Goal: Task Accomplishment & Management: Use online tool/utility

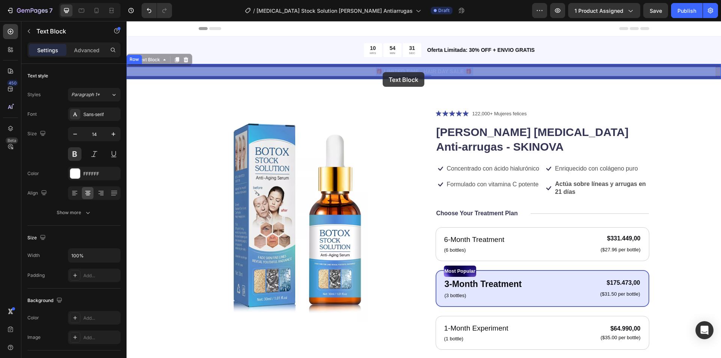
drag, startPoint x: 461, startPoint y: 71, endPoint x: 384, endPoint y: 72, distance: 77.0
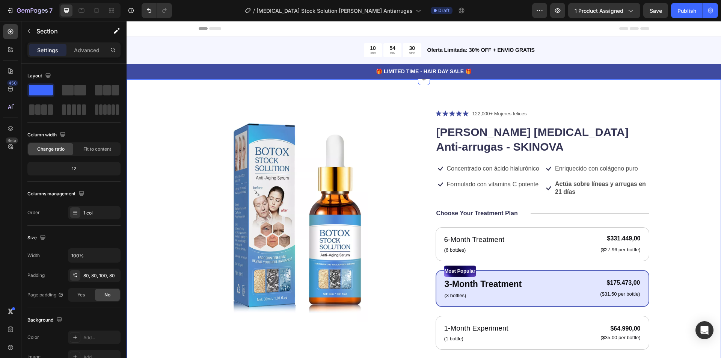
click at [406, 96] on div "Product Images Icon Icon Icon Icon Icon Icon List 122,000+ Mujeres felices Text…" at bounding box center [423, 302] width 594 height 447
click at [459, 71] on p "🎁 LIMITED TIME - HAIR DAY SALE 🎁" at bounding box center [423, 72] width 593 height 8
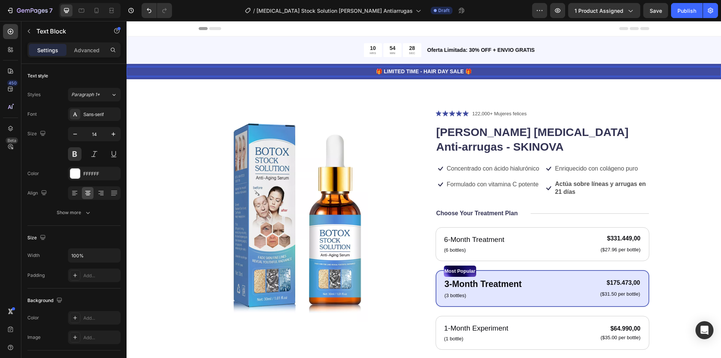
click at [454, 72] on p "🎁 LIMITED TIME - HAIR DAY SALE 🎁" at bounding box center [423, 72] width 593 height 8
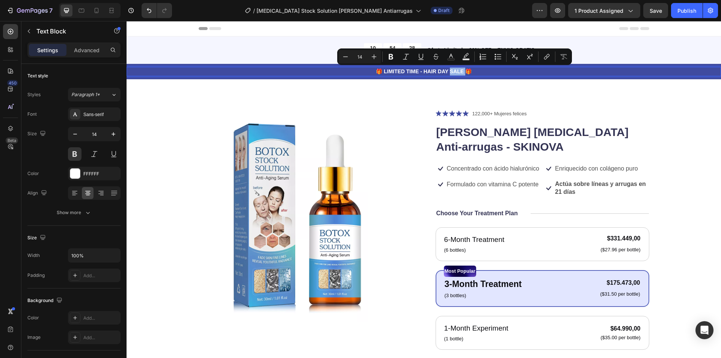
click at [458, 72] on p "🎁 LIMITED TIME - HAIR DAY SALE 🎁" at bounding box center [423, 72] width 593 height 8
drag, startPoint x: 460, startPoint y: 71, endPoint x: 381, endPoint y: 74, distance: 79.6
click at [381, 74] on p "🎁 LIMITED TIME - HAIR DAY SALE 🎁" at bounding box center [423, 72] width 593 height 8
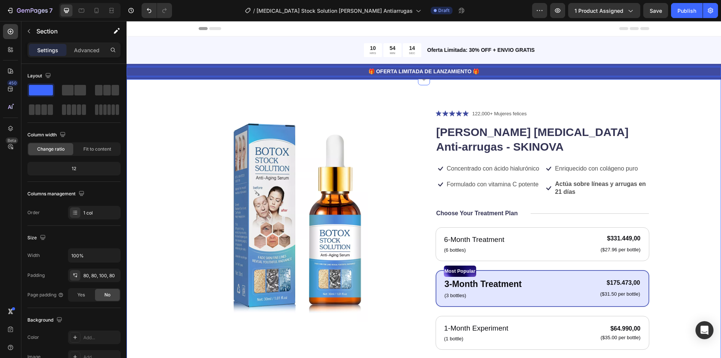
click at [381, 101] on div "Product Images Icon Icon Icon Icon Icon Icon List 122,000+ Mujeres felices Text…" at bounding box center [423, 302] width 594 height 447
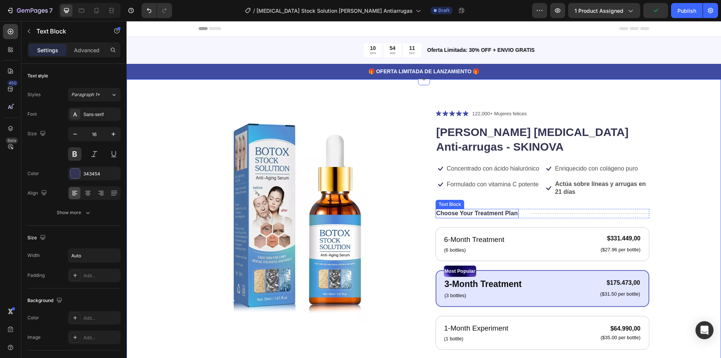
click at [483, 209] on p "Choose Your Treatment Plan" at bounding box center [476, 213] width 81 height 8
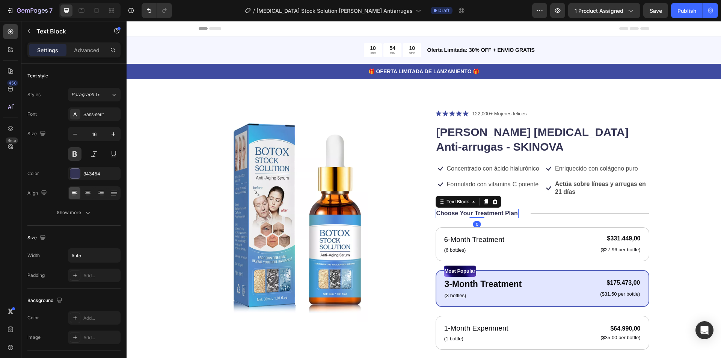
click at [491, 209] on p "Choose Your Treatment Plan" at bounding box center [476, 213] width 81 height 8
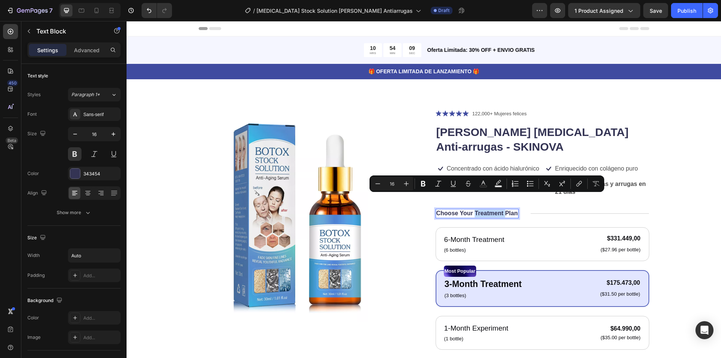
click at [475, 209] on p "Choose Your Treatment Plan" at bounding box center [476, 213] width 81 height 8
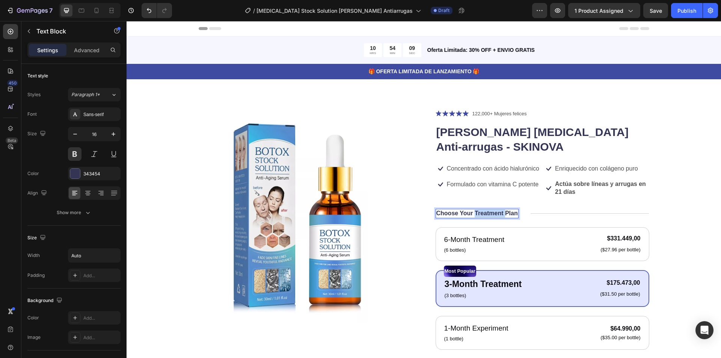
click at [475, 209] on p "Choose Your Treatment Plan" at bounding box center [476, 213] width 81 height 8
click at [411, 190] on div "Product Images Icon Icon Icon Icon Icon Icon List 122,000+ Mujeres felices Text…" at bounding box center [424, 298] width 450 height 379
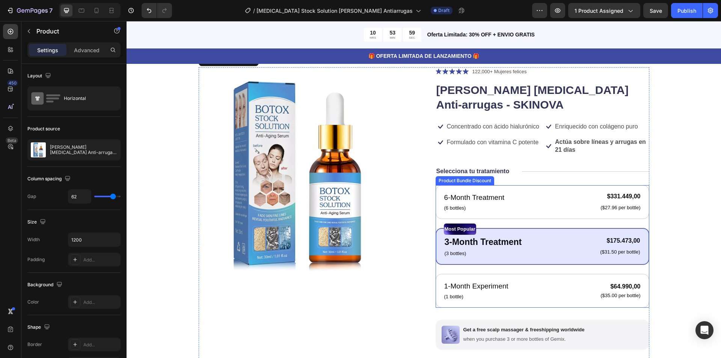
scroll to position [75, 0]
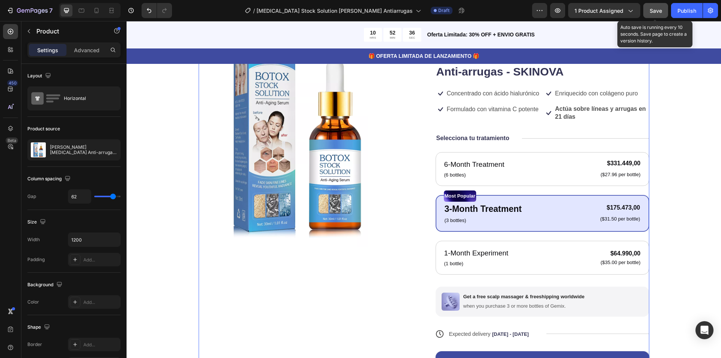
click at [655, 14] on span "Save" at bounding box center [655, 11] width 12 height 6
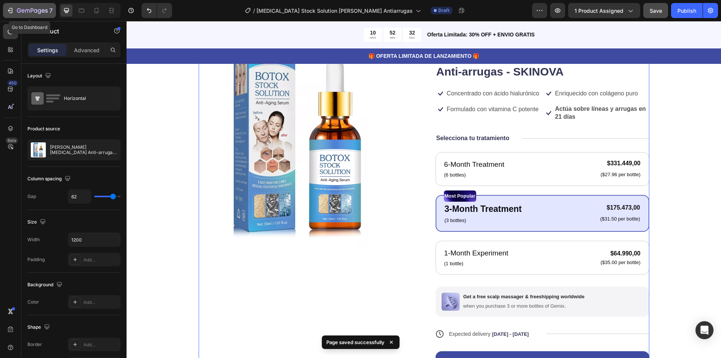
click at [29, 12] on icon "button" at bounding box center [32, 11] width 31 height 6
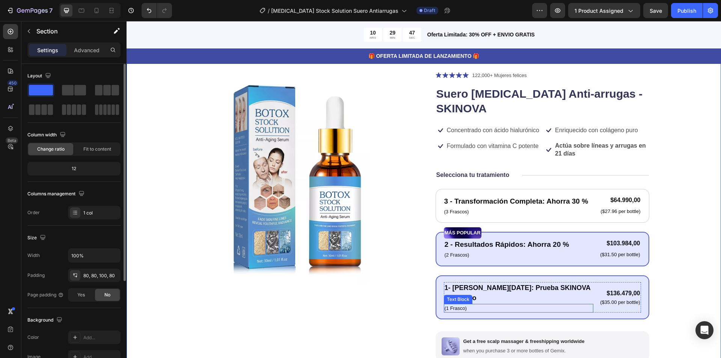
click at [456, 304] on p "(1 Frasco)" at bounding box center [518, 308] width 148 height 8
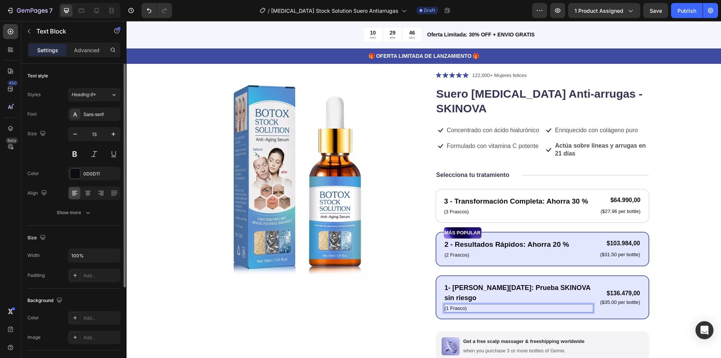
click at [455, 304] on p "(1 Frasco)" at bounding box center [518, 308] width 148 height 8
click at [460, 304] on p "(1 Frasco)" at bounding box center [518, 308] width 148 height 8
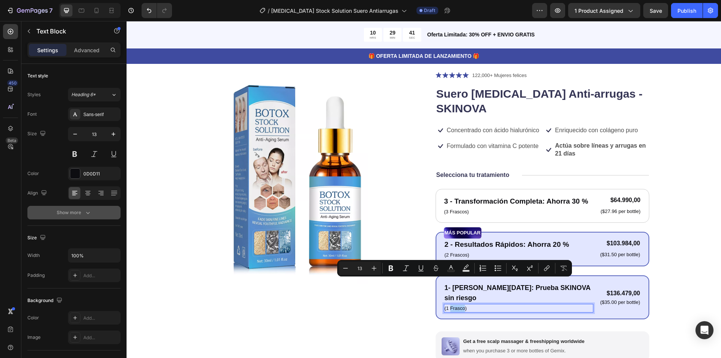
click at [84, 214] on icon "button" at bounding box center [88, 213] width 8 height 8
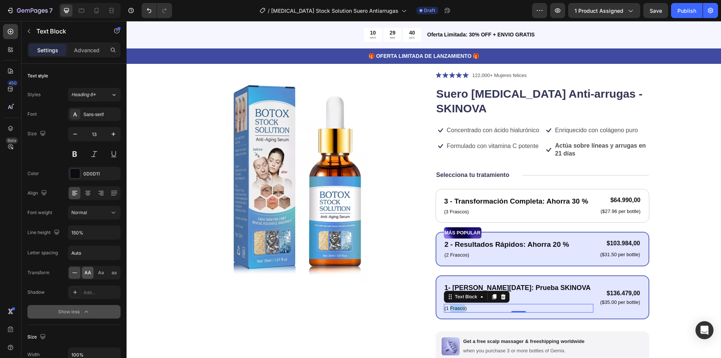
click at [90, 272] on span "AA" at bounding box center [87, 272] width 7 height 7
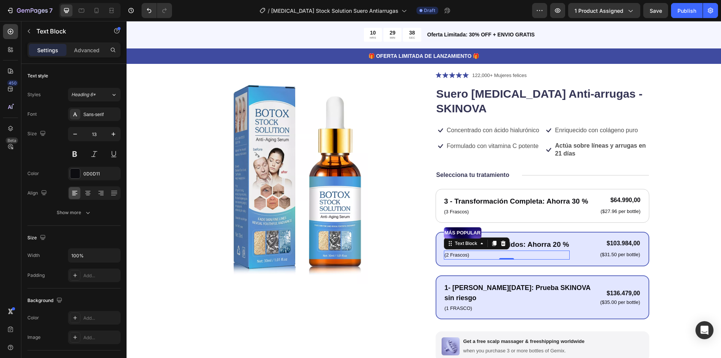
click at [457, 251] on p "(2 Frascos)" at bounding box center [506, 255] width 125 height 8
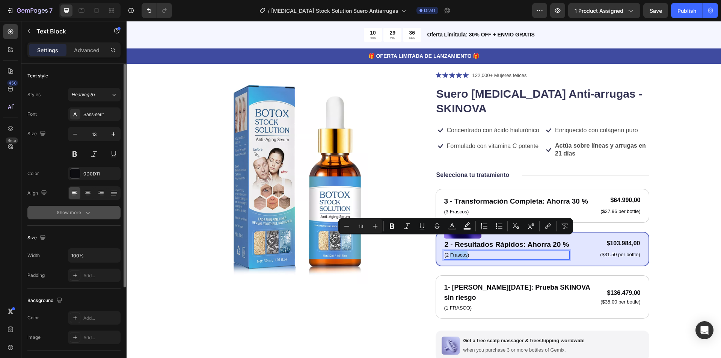
click at [85, 216] on button "Show more" at bounding box center [73, 213] width 93 height 14
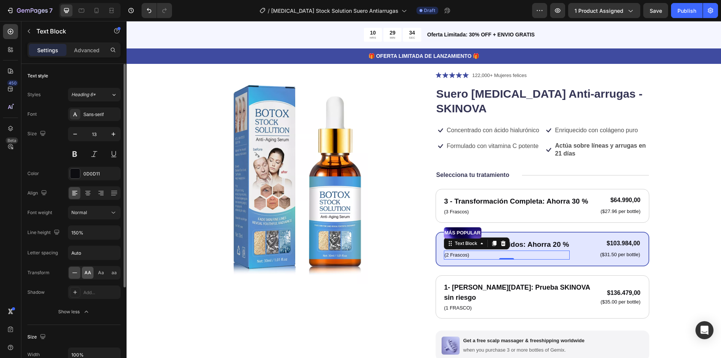
drag, startPoint x: 91, startPoint y: 273, endPoint x: 36, endPoint y: 259, distance: 57.0
click at [91, 273] on span "AA" at bounding box center [87, 272] width 7 height 7
click at [455, 208] on p "(3 Frascos)" at bounding box center [516, 212] width 144 height 8
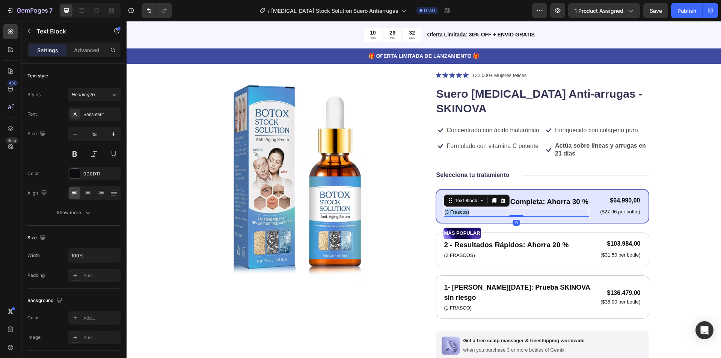
click at [455, 208] on p "(3 Frascos)" at bounding box center [516, 212] width 144 height 8
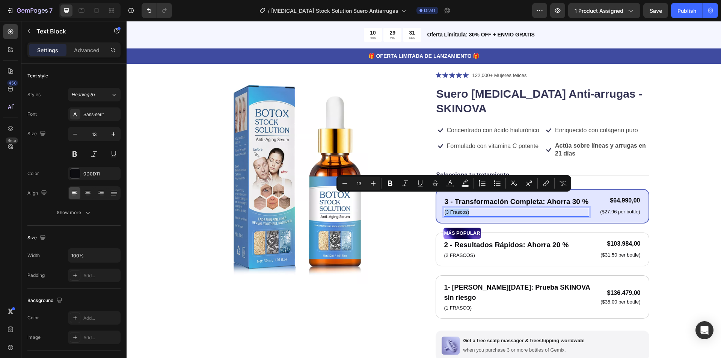
click at [463, 208] on p "(3 Frascos)" at bounding box center [516, 212] width 144 height 8
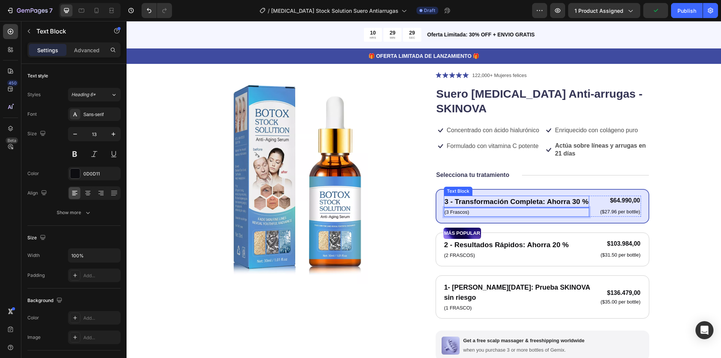
click at [528, 196] on p "3 - Transformación Completa: Ahorra 30 %" at bounding box center [516, 201] width 144 height 11
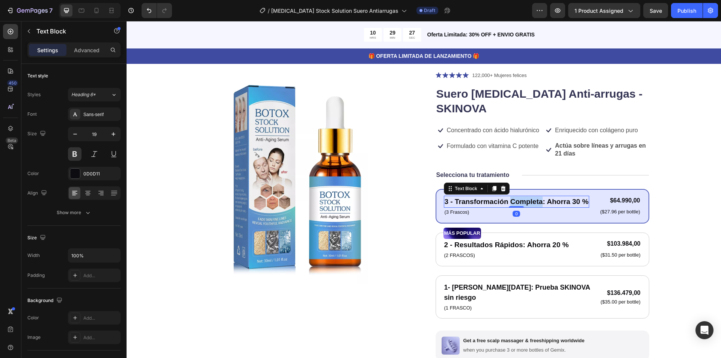
click at [519, 196] on p "3 - Transformación Completa: Ahorra 30 %" at bounding box center [516, 201] width 144 height 11
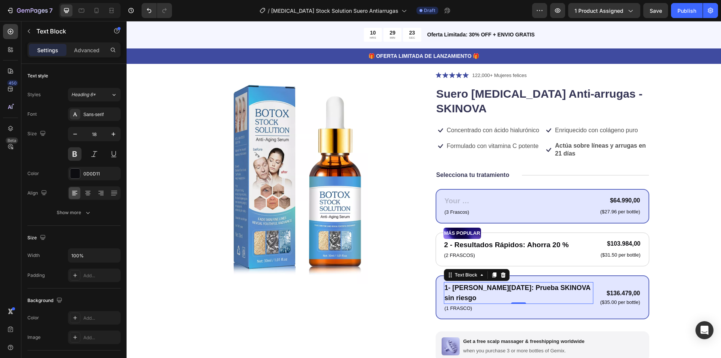
click at [484, 283] on p "1- [PERSON_NAME][DATE]: Prueba SKINOVA sin riesgo" at bounding box center [518, 293] width 148 height 20
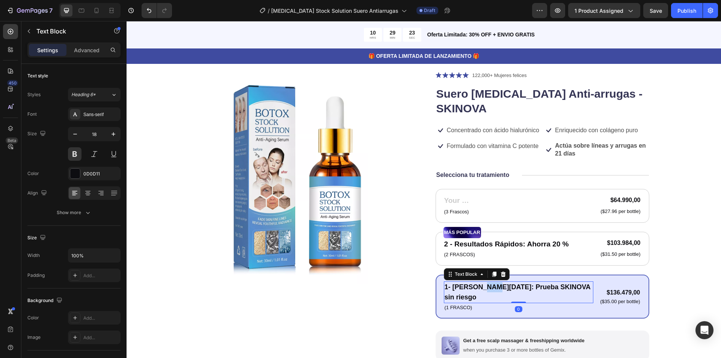
click at [484, 282] on p "1- [PERSON_NAME][DATE]: Prueba SKINOVA sin riesgo" at bounding box center [518, 292] width 148 height 20
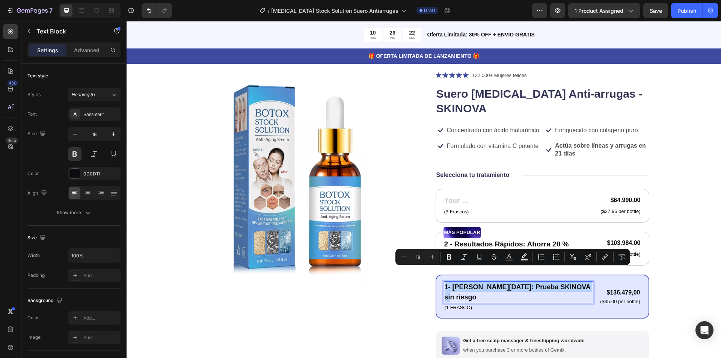
click at [498, 282] on p "1- [PERSON_NAME][DATE]: Prueba SKINOVA sin riesgo" at bounding box center [518, 292] width 148 height 20
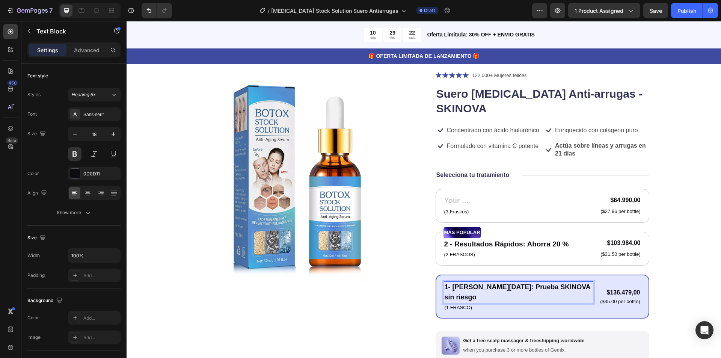
click at [489, 282] on p "1- [PERSON_NAME][DATE]: Prueba SKINOVA sin riesgo" at bounding box center [518, 292] width 148 height 20
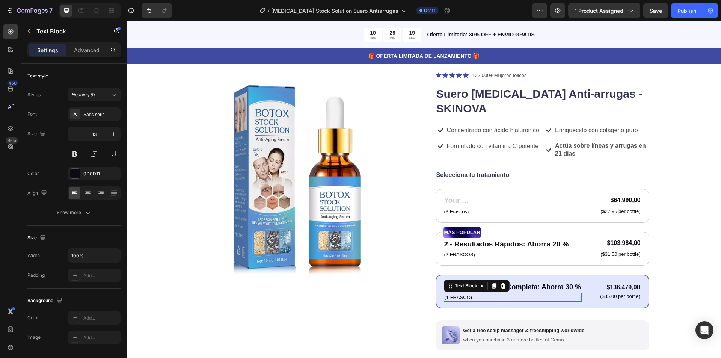
click at [445, 293] on p "(1 Frasco)" at bounding box center [512, 297] width 136 height 8
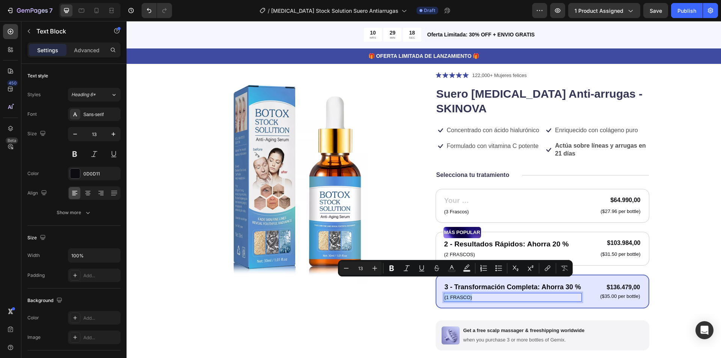
click at [445, 293] on p "(1 Frasco)" at bounding box center [512, 297] width 136 height 8
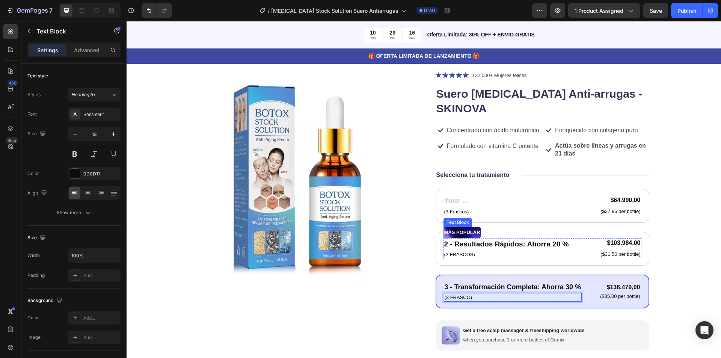
scroll to position [39, 0]
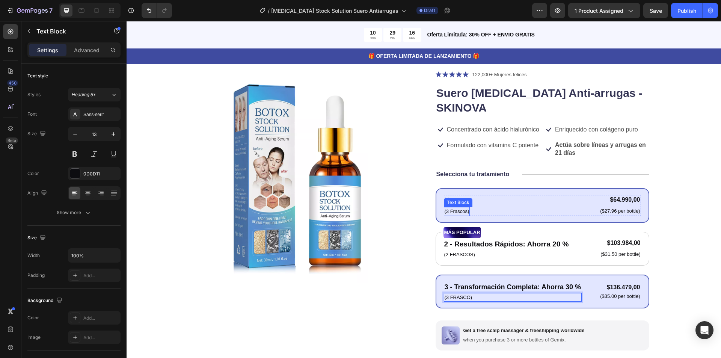
click at [460, 199] on div "Text Block" at bounding box center [458, 202] width 26 height 7
click at [540, 195] on div "Text Block (3 Frascos) Text Block 0 $64.990,00 Product Price Product Price ($27…" at bounding box center [542, 205] width 197 height 21
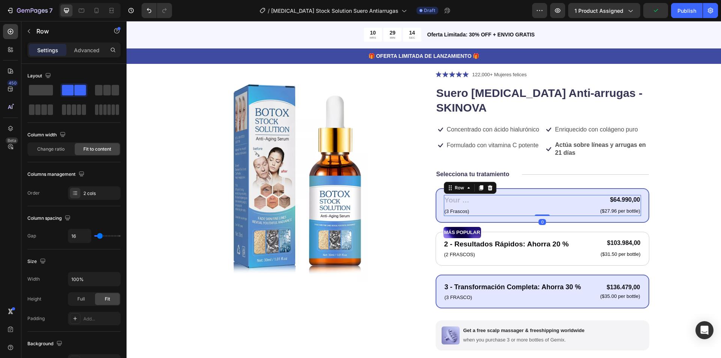
click at [492, 195] on div "Text Block (3 Frascos) Text Block $64.990,00 Product Price Product Price ($27.9…" at bounding box center [542, 205] width 197 height 21
click at [461, 195] on div "Rich Text Editor. Editing area: main" at bounding box center [457, 201] width 26 height 12
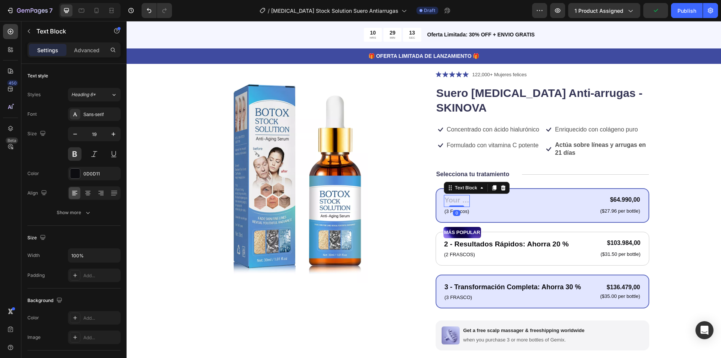
click at [461, 195] on div "Rich Text Editor. Editing area: main" at bounding box center [457, 201] width 26 height 12
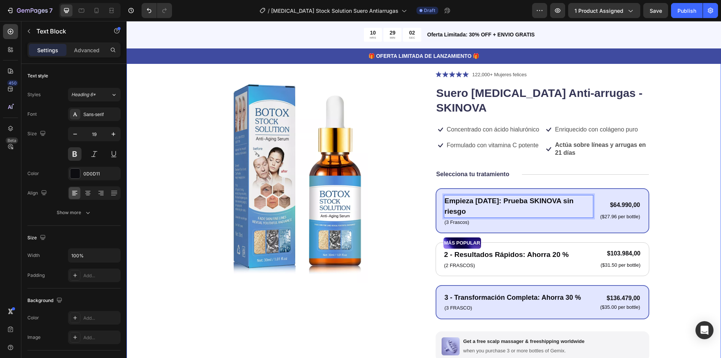
click at [671, 157] on div "Product Images Icon Icon Icon Icon Icon Icon List 122,000+ Mujeres felices Text…" at bounding box center [423, 259] width 534 height 378
click at [444, 196] on p "Empieza [DATE]: Prueba SKINOVA sin riesgo" at bounding box center [518, 206] width 148 height 21
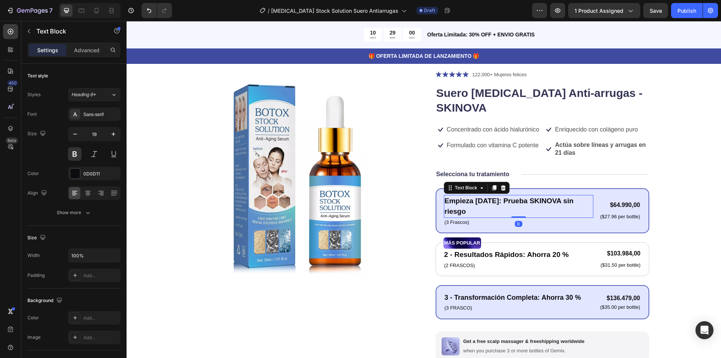
click at [444, 196] on p "Empieza [DATE]: Prueba SKINOVA sin riesgo" at bounding box center [518, 206] width 148 height 21
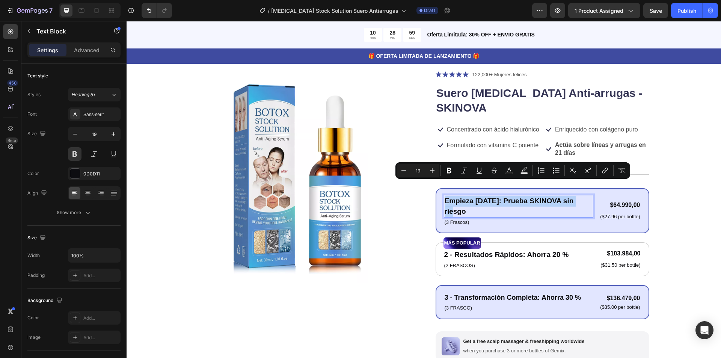
click at [444, 196] on p "Empieza [DATE]: Prueba SKINOVA sin riesgo" at bounding box center [518, 206] width 148 height 21
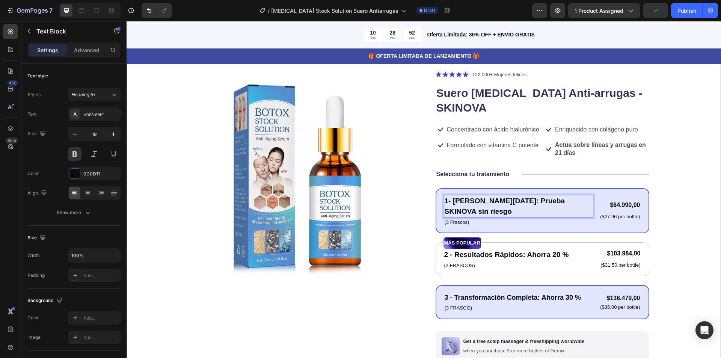
click at [669, 138] on div "Product Images Icon Icon Icon Icon Icon Icon List 122,000+ Mujeres felices Text…" at bounding box center [423, 259] width 534 height 378
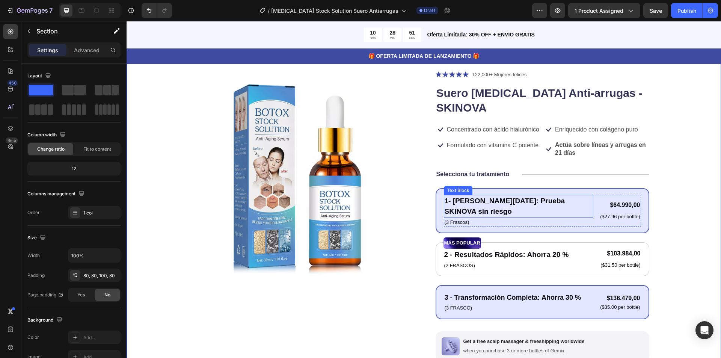
click at [537, 196] on p "1- [PERSON_NAME][DATE]: Prueba SKINOVA sin riesgo" at bounding box center [518, 206] width 148 height 21
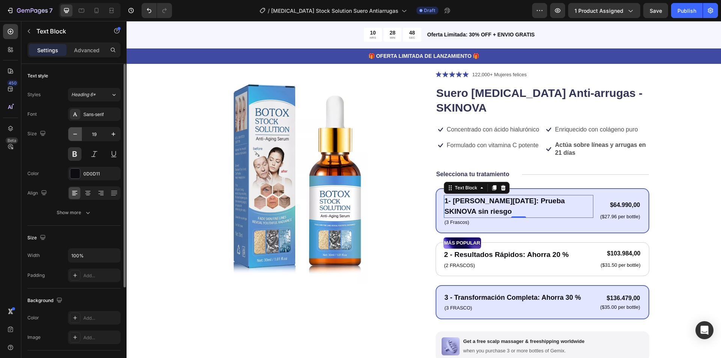
click at [77, 135] on icon "button" at bounding box center [75, 134] width 8 height 8
type input "18"
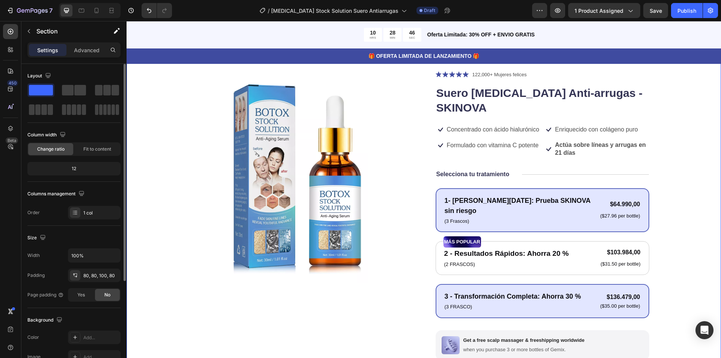
click at [678, 145] on div "Product Images Icon Icon Icon Icon Icon Icon List 122,000+ Mujeres felices Text…" at bounding box center [423, 258] width 534 height 377
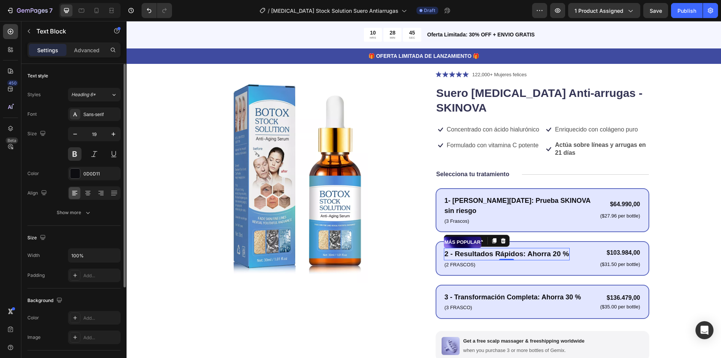
click at [510, 248] on p "2 - Resultados Rápidos: Ahorra 20 %" at bounding box center [506, 253] width 125 height 11
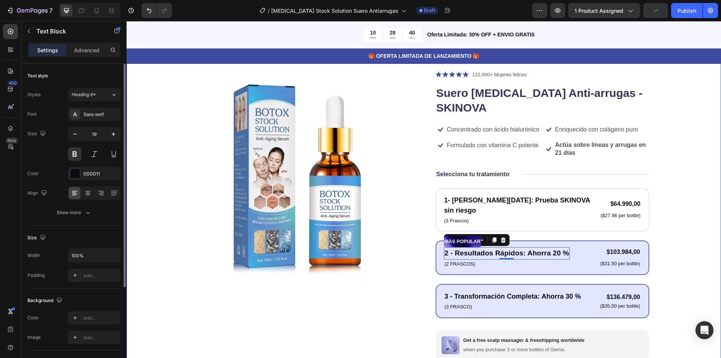
click at [695, 181] on div "Product Images Icon Icon Icon Icon Icon Icon List 122,000+ Mujeres felices Text…" at bounding box center [423, 262] width 594 height 444
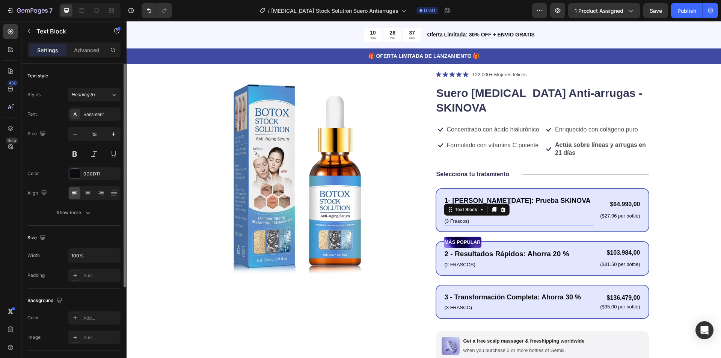
click at [455, 217] on p "(3 Frascos)" at bounding box center [518, 221] width 148 height 8
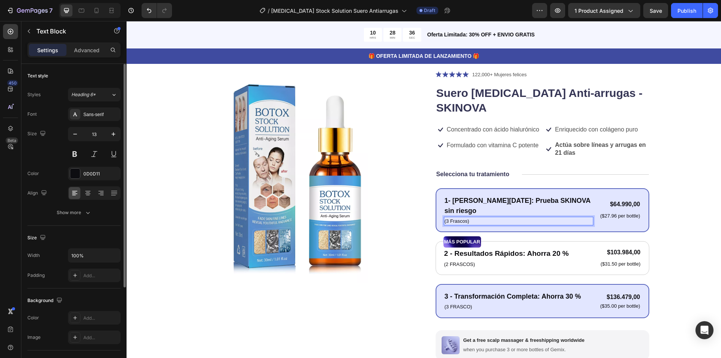
click at [454, 217] on p "(3 Frascos)" at bounding box center [518, 221] width 148 height 8
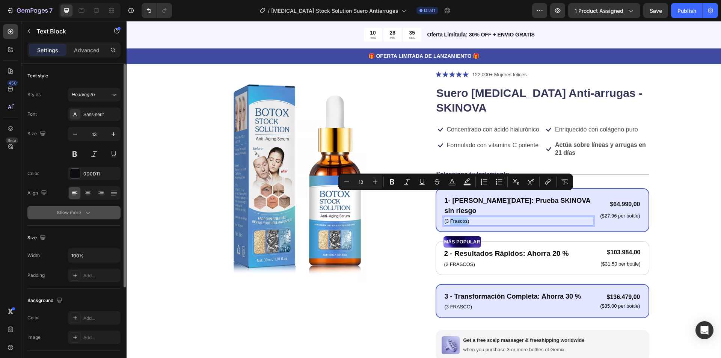
click at [89, 211] on icon "button" at bounding box center [88, 213] width 8 height 8
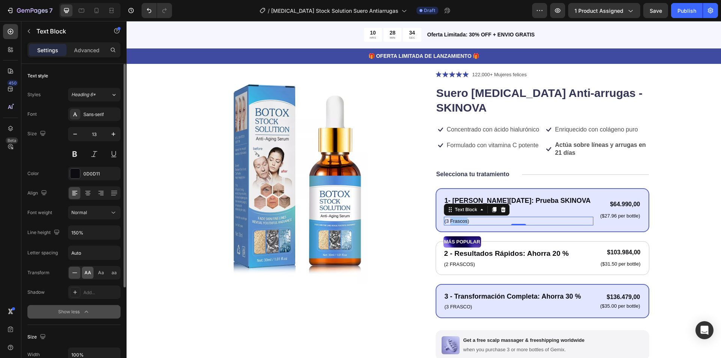
click at [88, 271] on span "AA" at bounding box center [87, 272] width 7 height 7
click at [447, 217] on p "(3 Frascos)" at bounding box center [518, 221] width 148 height 8
click at [471, 217] on p "(1 Frascos)" at bounding box center [518, 221] width 148 height 8
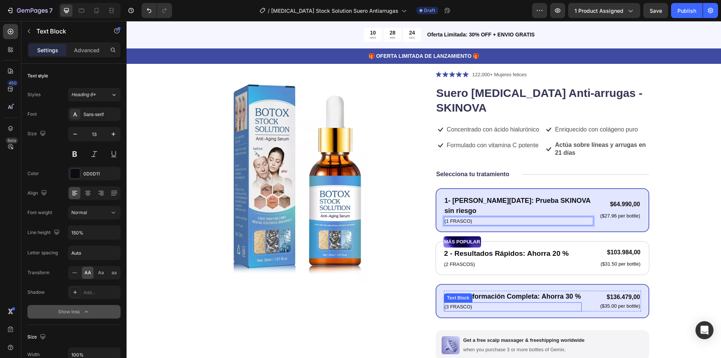
click at [468, 303] on p "(3 Frasco)" at bounding box center [512, 307] width 136 height 8
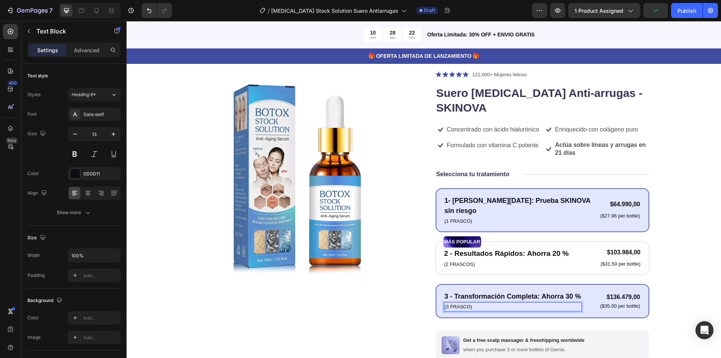
click at [468, 303] on p "(3 Frasco)" at bounding box center [512, 307] width 136 height 8
click at [660, 173] on div "Product Images Icon Icon Icon Icon Icon Icon List 122,000+ Mujeres felices Text…" at bounding box center [423, 258] width 534 height 377
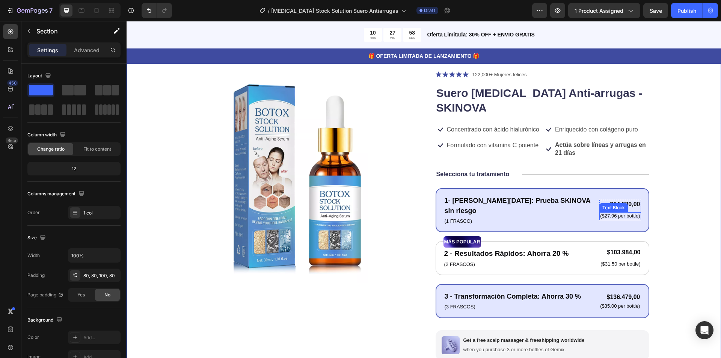
click at [612, 213] on p "($27.96 per bottle)" at bounding box center [620, 216] width 40 height 6
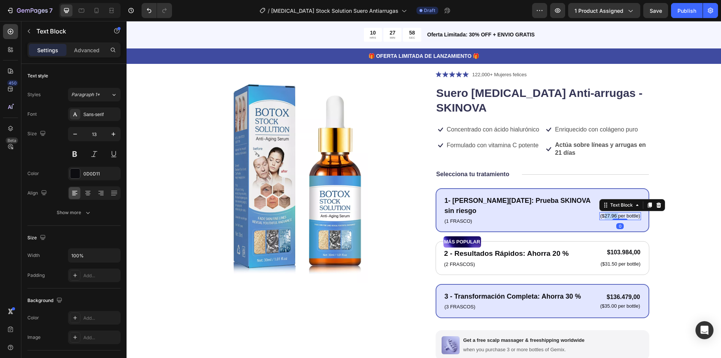
click at [612, 213] on p "($27.96 per bottle)" at bounding box center [620, 216] width 40 height 6
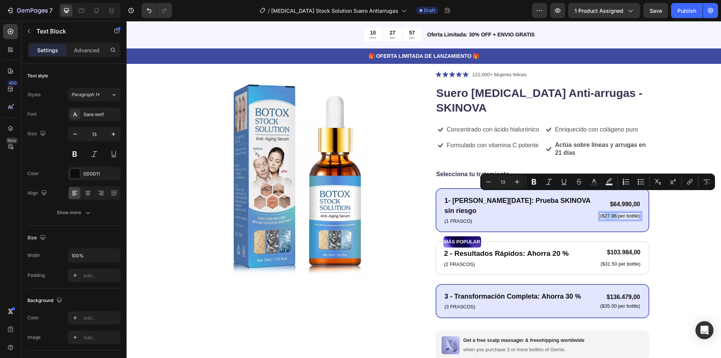
click at [612, 213] on p "($27.96 per bottle)" at bounding box center [620, 216] width 40 height 6
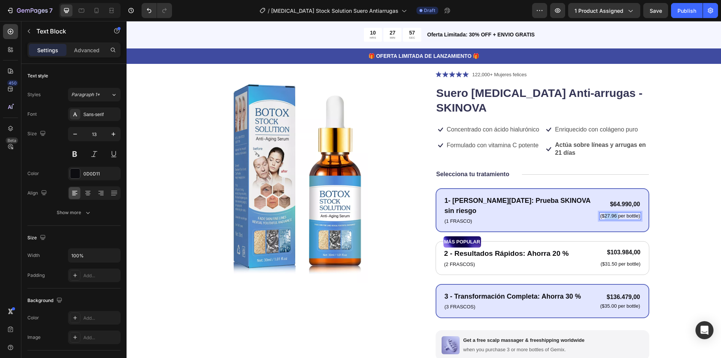
click at [612, 213] on p "($27.96 per bottle)" at bounding box center [620, 216] width 40 height 6
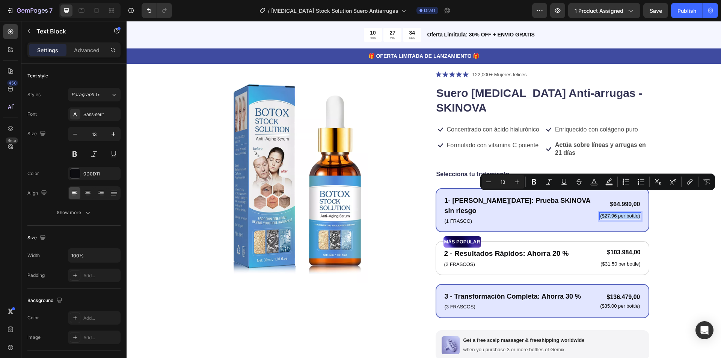
click at [607, 213] on p "($27.96 per bottle)" at bounding box center [620, 216] width 40 height 6
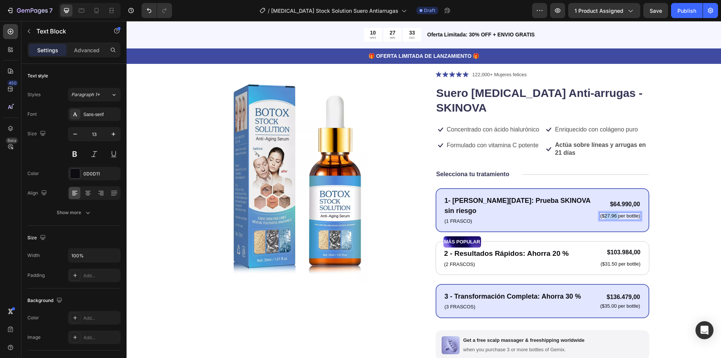
click at [607, 213] on p "($27.96 per bottle)" at bounding box center [620, 216] width 40 height 6
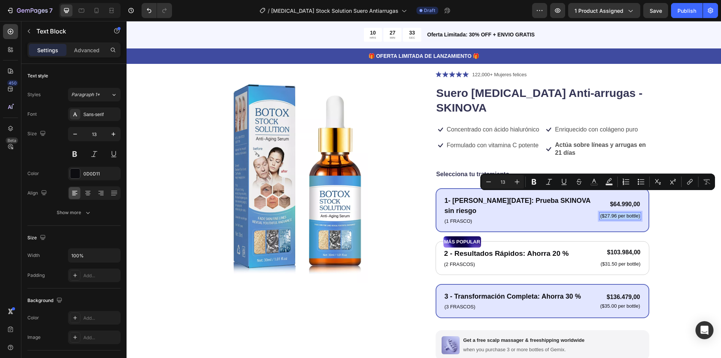
click at [606, 213] on p "($27.96 per bottle)" at bounding box center [620, 216] width 40 height 6
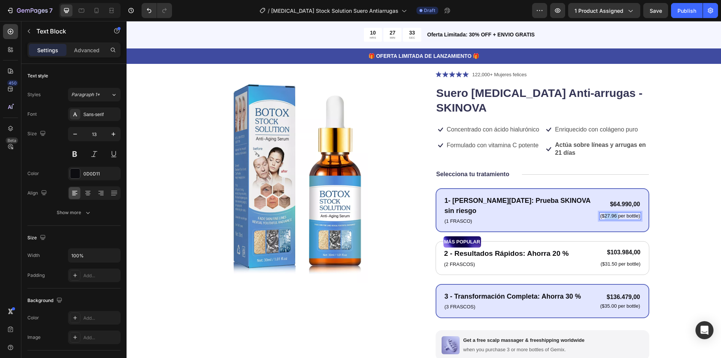
click at [606, 213] on p "($27.96 per bottle)" at bounding box center [620, 216] width 40 height 6
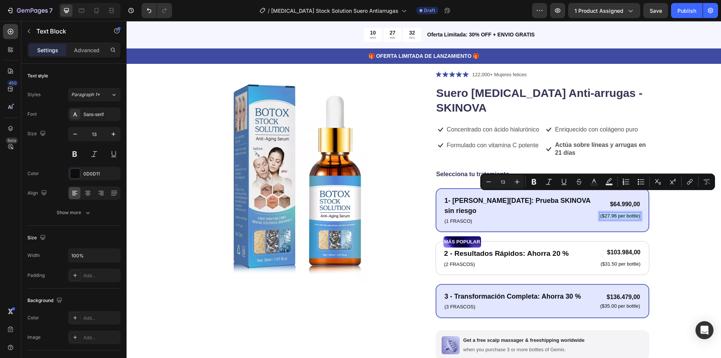
click at [606, 213] on p "($27.96 per bottle)" at bounding box center [620, 216] width 40 height 6
click at [604, 213] on p "($27.96 per bottle)" at bounding box center [620, 216] width 40 height 6
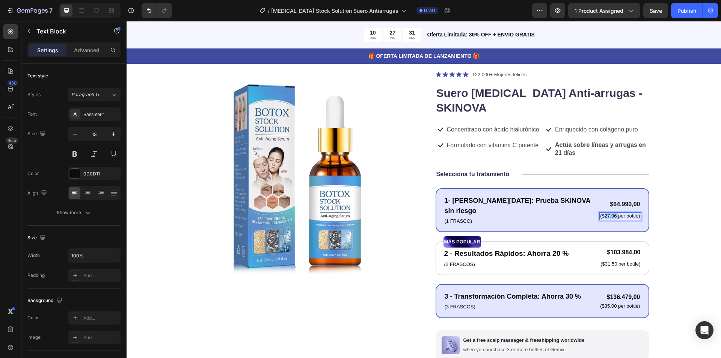
click at [604, 213] on p "($27.96 per bottle)" at bounding box center [620, 216] width 40 height 6
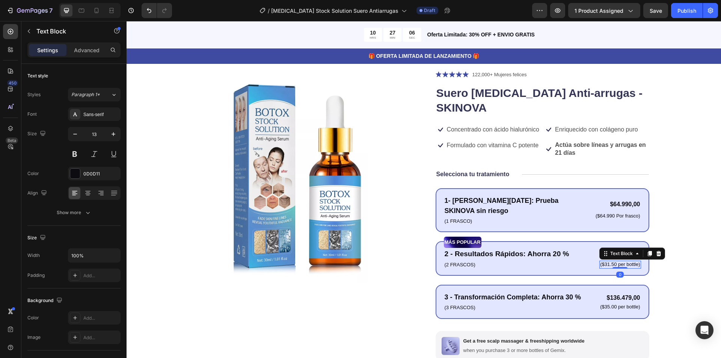
click at [624, 261] on p "($31.50 per bottle)" at bounding box center [620, 264] width 40 height 6
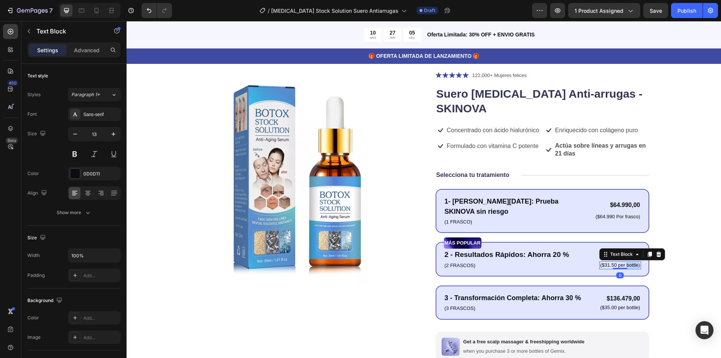
click at [624, 262] on p "($31.50 per bottle)" at bounding box center [620, 265] width 40 height 6
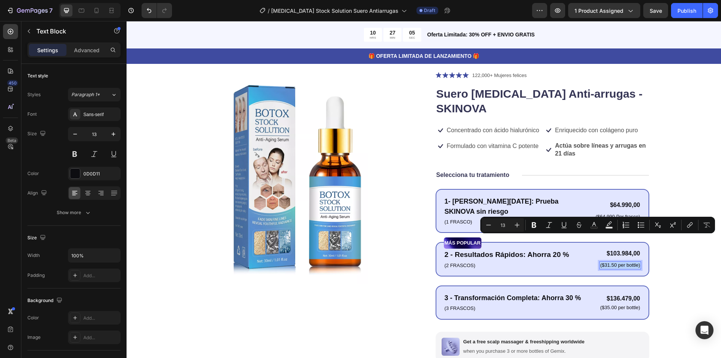
click at [624, 262] on p "($31.50 per bottle)" at bounding box center [620, 265] width 40 height 6
click at [613, 262] on p "($31.50 per bottle)" at bounding box center [620, 265] width 40 height 6
drag, startPoint x: 602, startPoint y: 239, endPoint x: 636, endPoint y: 242, distance: 33.5
click at [636, 262] on p "($31.50 per bottle)" at bounding box center [620, 265] width 40 height 6
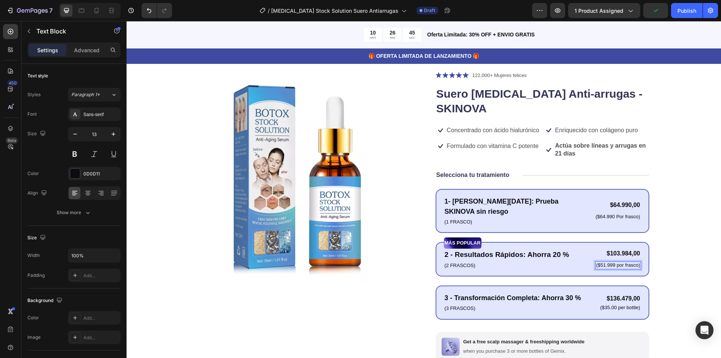
click at [615, 262] on p "($51.999 por frasco)" at bounding box center [618, 265] width 44 height 6
click at [609, 304] on p "($35.00 per bottle)" at bounding box center [620, 307] width 40 height 6
click at [614, 304] on p "($45.499 per bottle)" at bounding box center [618, 307] width 42 height 6
click at [623, 304] on p "($45.499 per bottle)" at bounding box center [618, 307] width 42 height 6
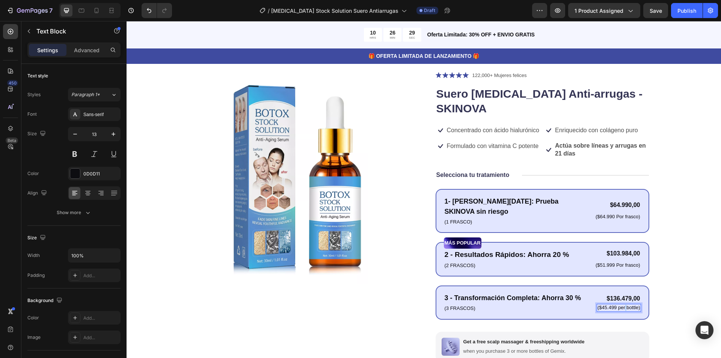
click at [623, 304] on p "($45.499 per bottle)" at bounding box center [618, 307] width 42 height 6
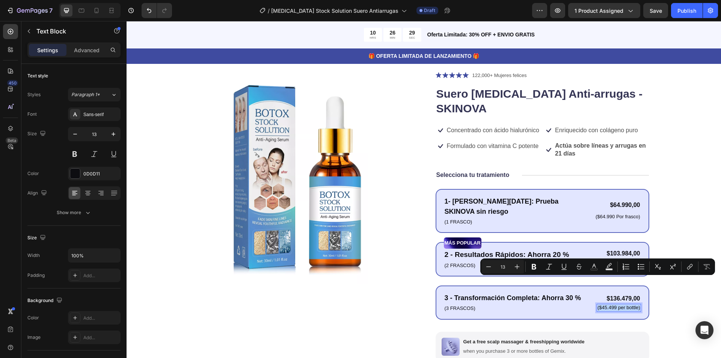
click at [624, 304] on p "($45.499 per bottle)" at bounding box center [618, 307] width 42 height 6
click at [615, 304] on p "($45.499 per bottle)" at bounding box center [618, 307] width 42 height 6
drag, startPoint x: 615, startPoint y: 281, endPoint x: 636, endPoint y: 283, distance: 20.7
click at [636, 304] on p "($45.499 per bottle)" at bounding box center [618, 307] width 42 height 6
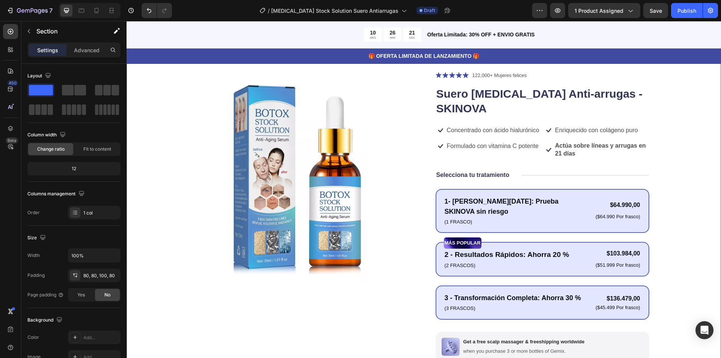
click at [675, 236] on div "Product Images Icon Icon Icon Icon Icon Icon List 122,000+ Mujeres felices Text…" at bounding box center [423, 260] width 534 height 378
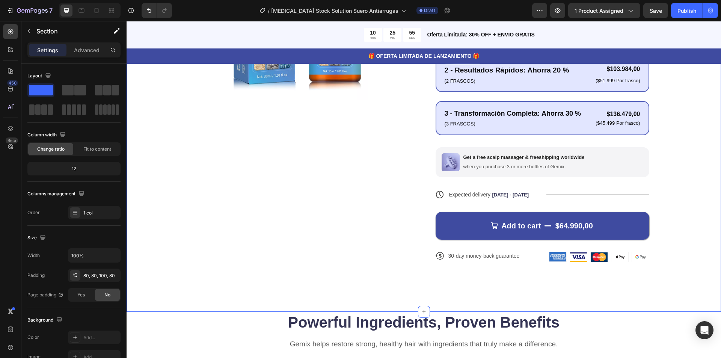
scroll to position [225, 0]
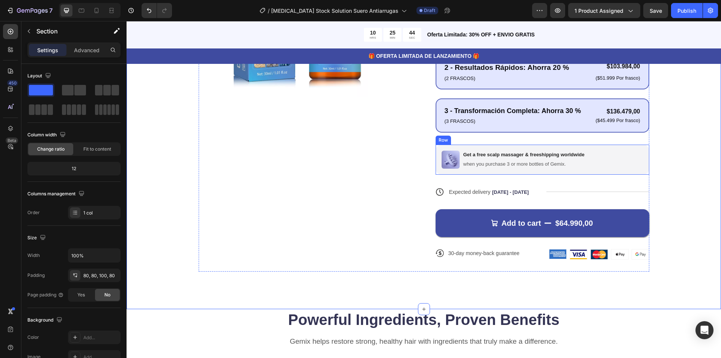
click at [629, 144] on div "Image Get a free scalp massager & freeshipping worldwide Text Block when you pu…" at bounding box center [542, 159] width 214 height 30
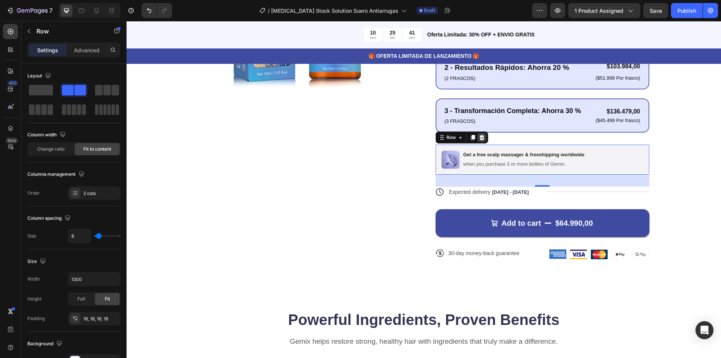
click at [479, 134] on icon at bounding box center [481, 137] width 6 height 6
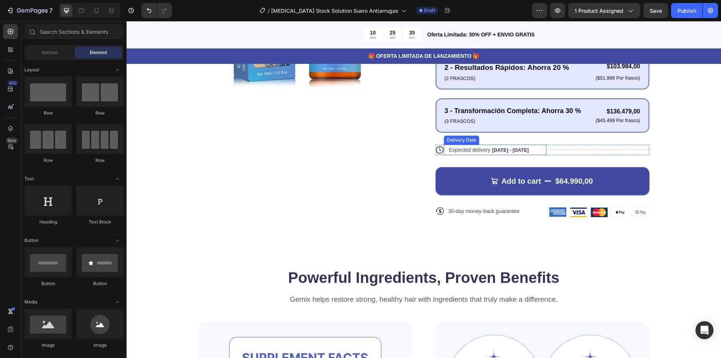
click at [492, 147] on span "[DATE] - [DATE]" at bounding box center [510, 150] width 37 height 6
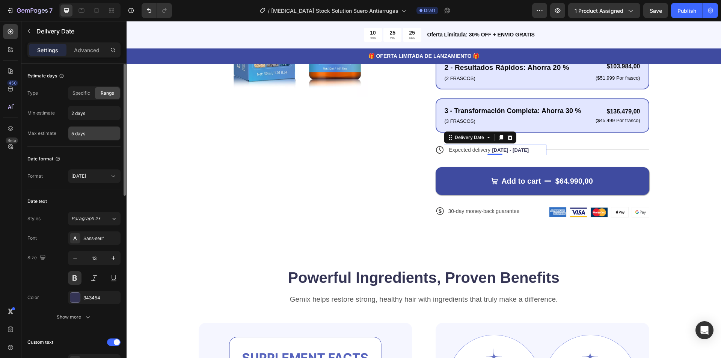
click at [74, 134] on input "5 days" at bounding box center [94, 133] width 52 height 14
type input "7 days"
click at [90, 159] on div "Date format" at bounding box center [73, 159] width 93 height 12
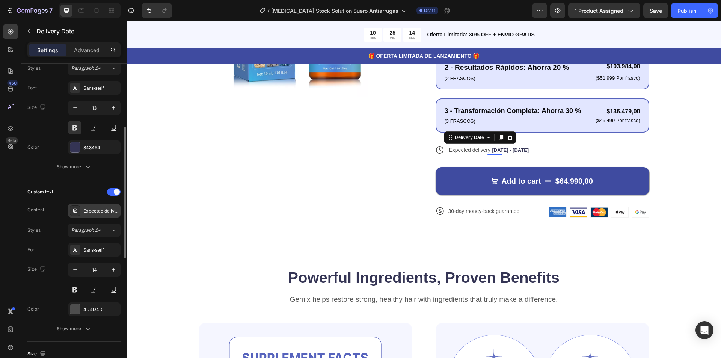
scroll to position [188, 0]
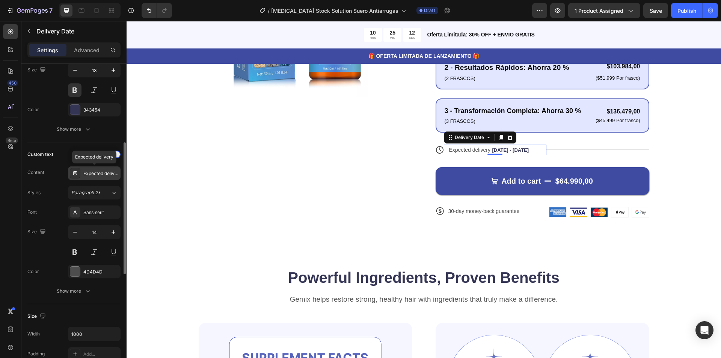
click at [98, 173] on div "Expected delivery" at bounding box center [100, 173] width 35 height 7
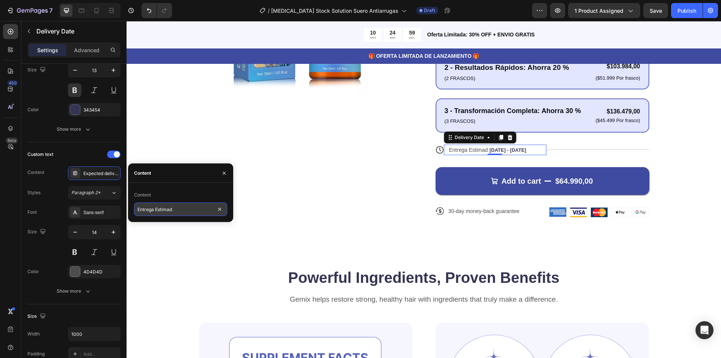
type input "Entrega Estimada"
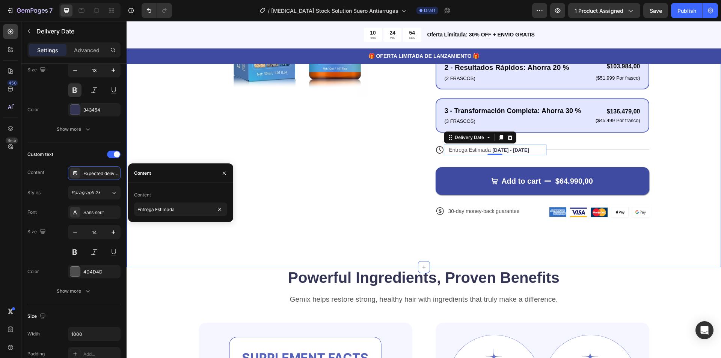
click at [255, 211] on div "Product Images Icon Icon Icon Icon Icon Icon List 122,000+ Mujeres felices Text…" at bounding box center [423, 60] width 594 height 413
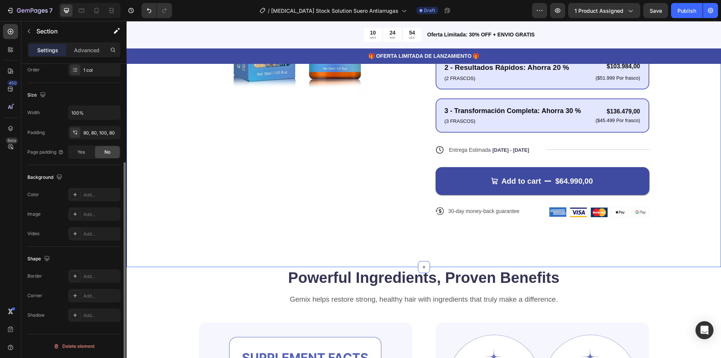
scroll to position [0, 0]
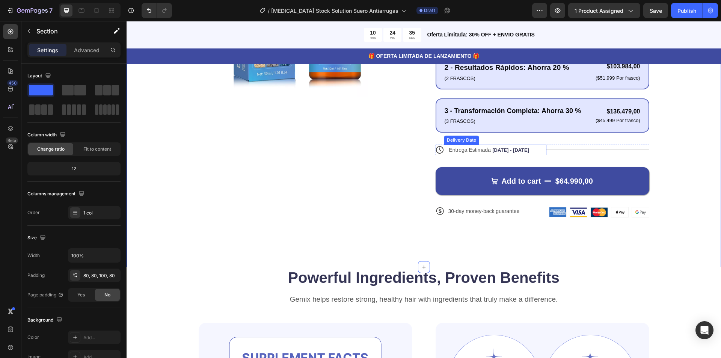
click at [506, 147] on span "[DATE] - [DATE]" at bounding box center [510, 150] width 37 height 6
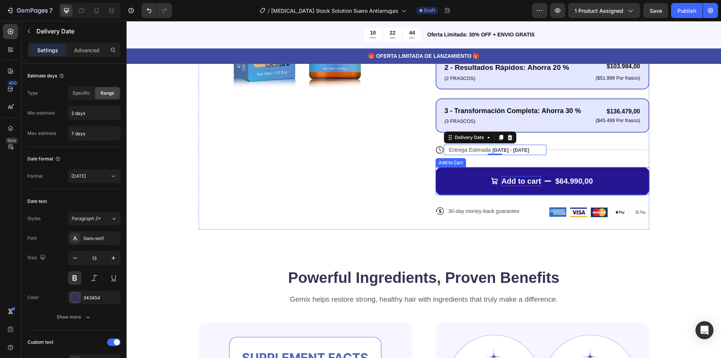
click at [516, 176] on div "Add to cart" at bounding box center [521, 181] width 40 height 10
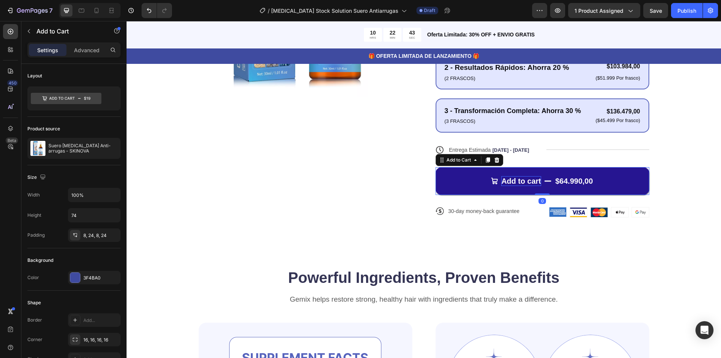
click at [516, 176] on div "Add to cart" at bounding box center [521, 181] width 40 height 10
click at [517, 176] on p "Add to cart" at bounding box center [521, 181] width 40 height 10
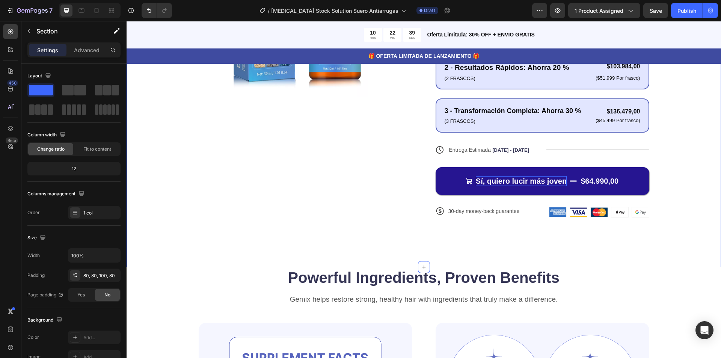
click at [667, 122] on div "Product Images Icon Icon Icon Icon Icon Icon List 122,000+ Mujeres felices Text…" at bounding box center [423, 56] width 534 height 345
click at [497, 176] on p "Sí, quiero lucir más joven" at bounding box center [520, 181] width 91 height 10
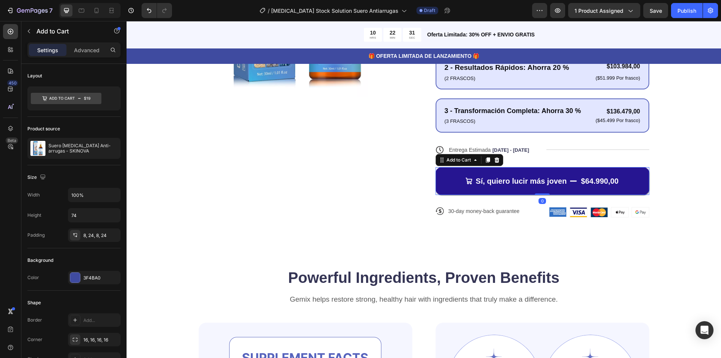
click at [442, 167] on button "Sí, quiero lucir más joven $64.990,00" at bounding box center [542, 181] width 214 height 28
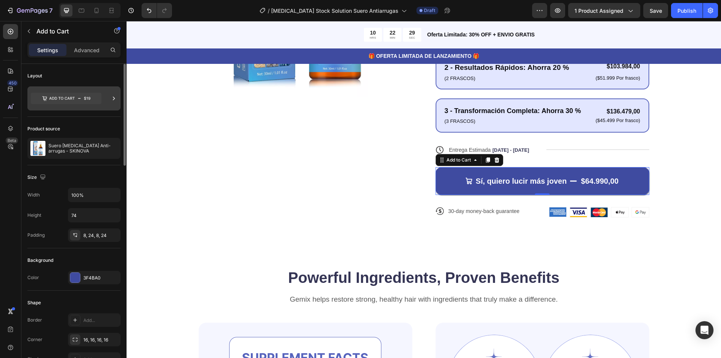
click at [73, 95] on icon at bounding box center [66, 98] width 71 height 11
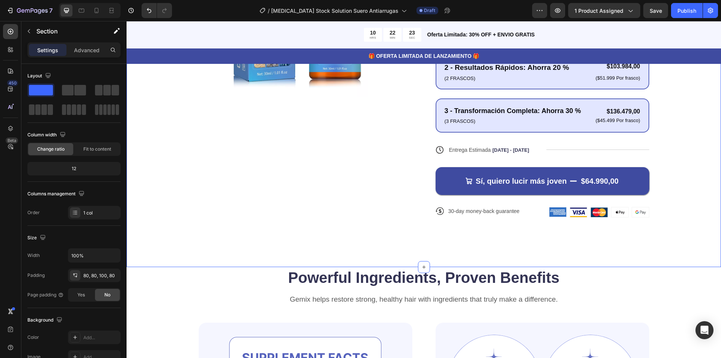
click at [182, 73] on div "Product Images Icon Icon Icon Icon Icon Icon List 122,000+ Mujeres felices Text…" at bounding box center [423, 56] width 534 height 345
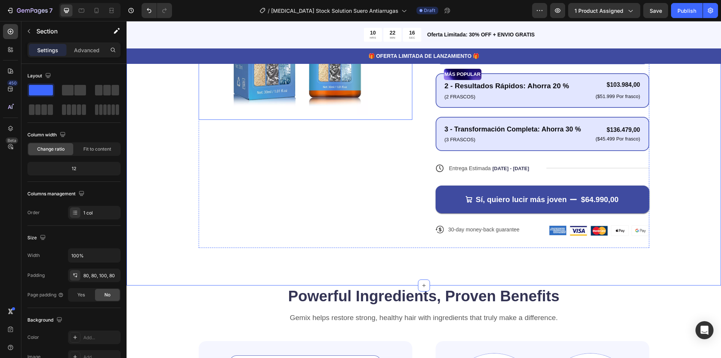
scroll to position [150, 0]
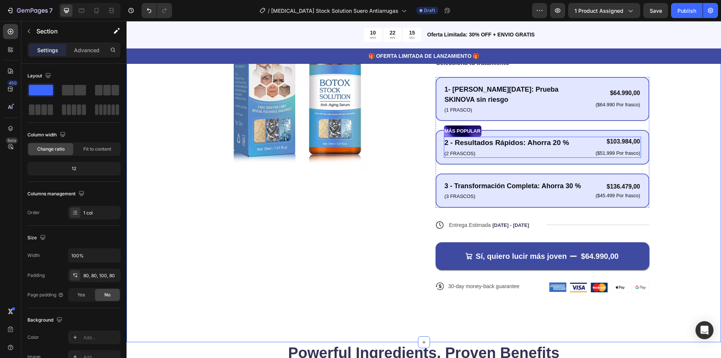
click at [578, 137] on div "MÁS POPULAR Text Block 2 - Resultados Rápidos: Ahorra 20 % Text Block (2 Frasco…" at bounding box center [542, 147] width 197 height 21
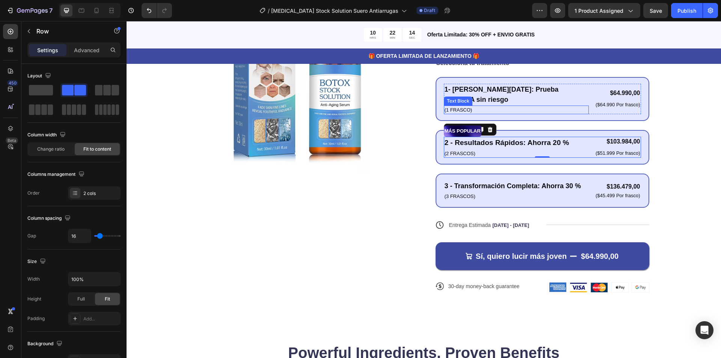
click at [576, 106] on p "(1 Frasco)" at bounding box center [515, 110] width 143 height 8
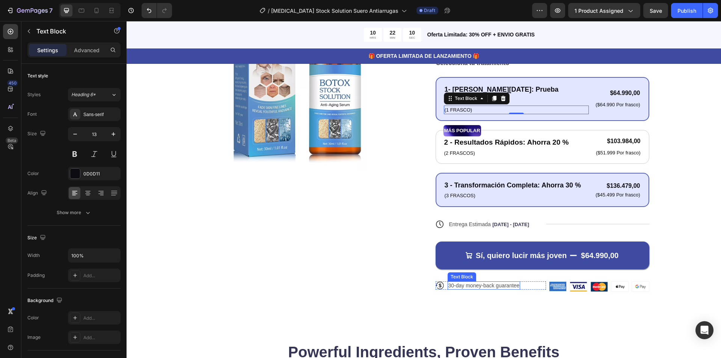
click at [481, 282] on p "30-day money-back guarantee" at bounding box center [483, 285] width 71 height 7
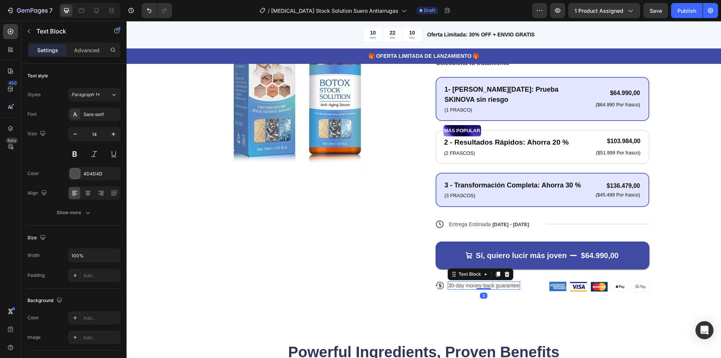
click at [481, 282] on p "30-day money-back guarantee" at bounding box center [483, 285] width 71 height 7
click at [466, 282] on p "30-day money-back guarantee" at bounding box center [483, 285] width 71 height 7
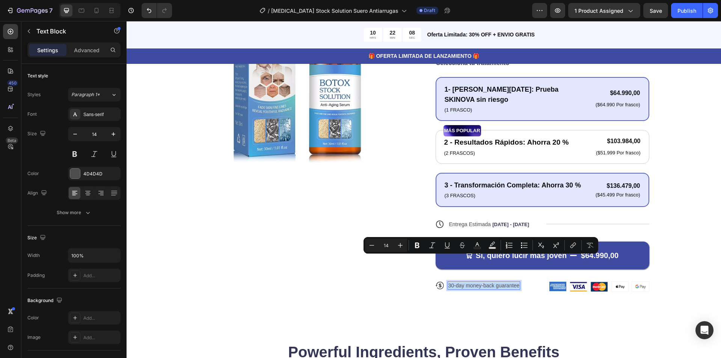
click at [456, 282] on p "30-day money-back guarantee" at bounding box center [483, 285] width 71 height 7
drag, startPoint x: 451, startPoint y: 261, endPoint x: 516, endPoint y: 263, distance: 65.0
click at [516, 281] on div "30-day money-back guarantee" at bounding box center [483, 285] width 73 height 8
